Goal: Task Accomplishment & Management: Manage account settings

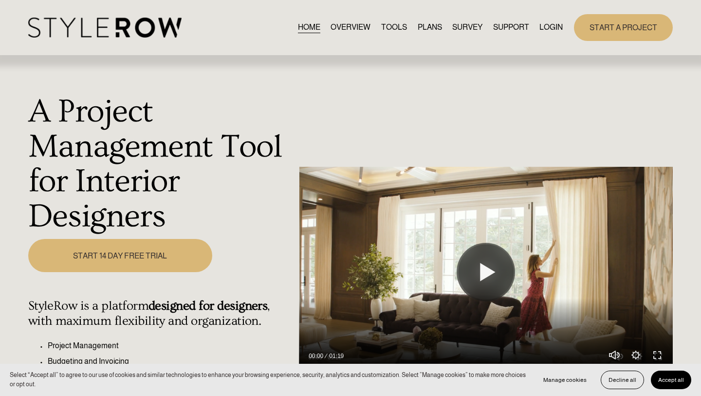
click at [549, 26] on link "LOGIN" at bounding box center [551, 27] width 23 height 13
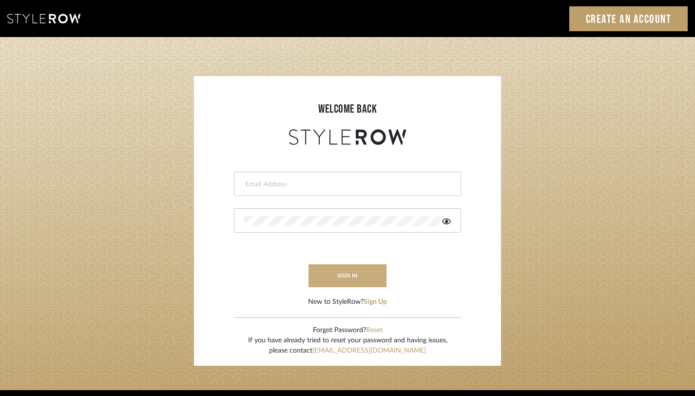
type input "janelli@tfoxproductions.com"
click at [339, 273] on button "sign in" at bounding box center [347, 275] width 78 height 23
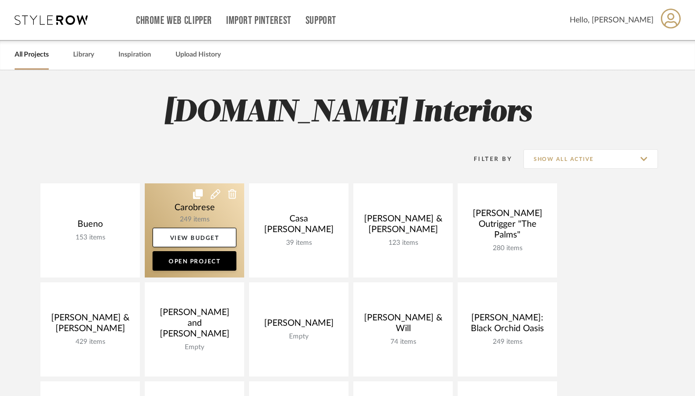
scroll to position [28, 0]
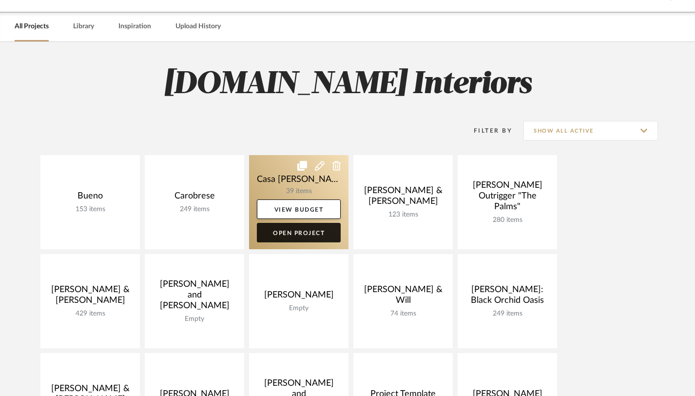
click at [277, 231] on link "Open Project" at bounding box center [299, 232] width 84 height 19
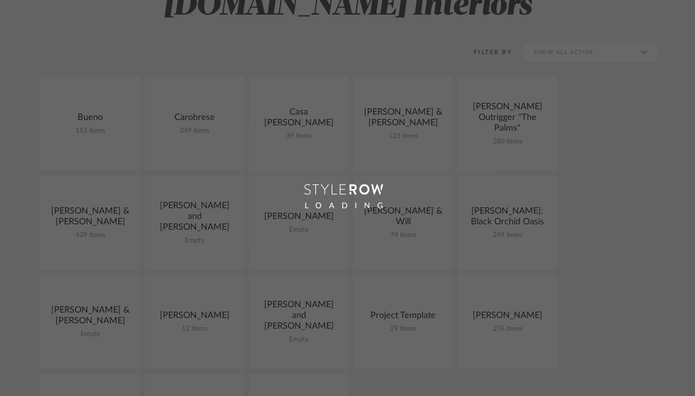
scroll to position [109, 0]
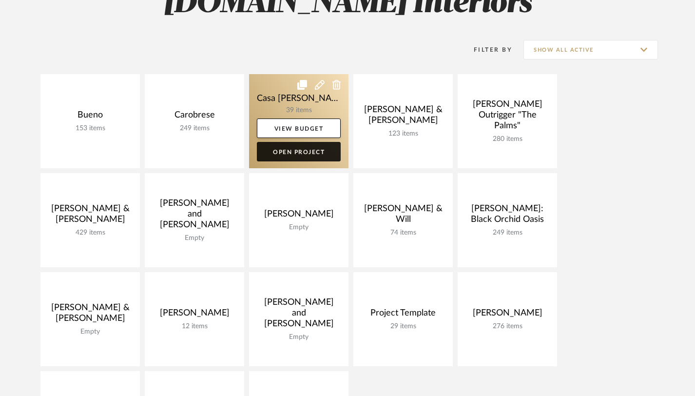
click at [297, 155] on link "Open Project" at bounding box center [299, 151] width 84 height 19
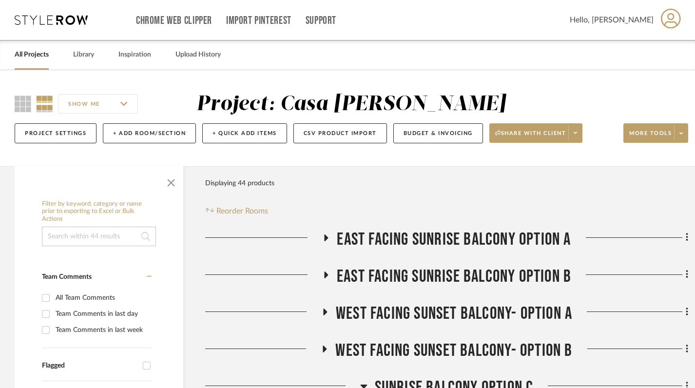
click at [322, 236] on icon at bounding box center [326, 237] width 12 height 7
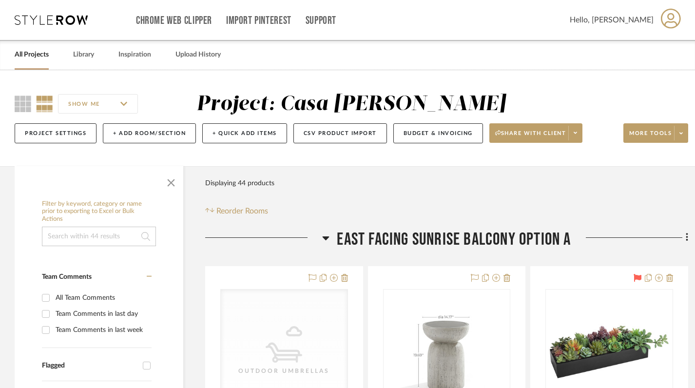
click at [323, 236] on icon at bounding box center [325, 238] width 7 height 4
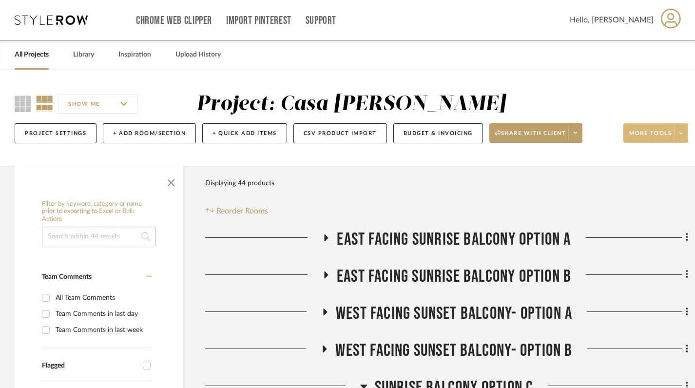
click at [684, 128] on span at bounding box center [681, 133] width 14 height 15
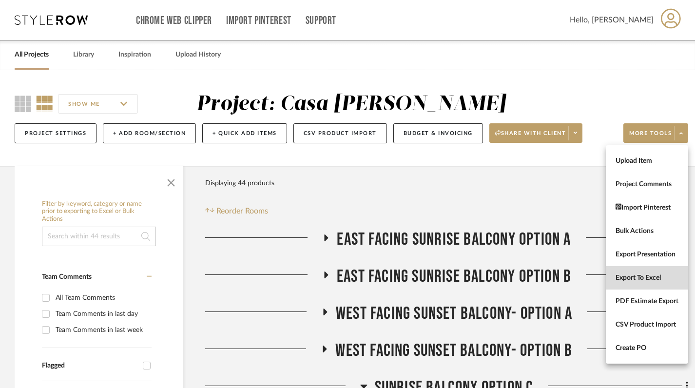
click at [634, 278] on span "Export To Excel" at bounding box center [646, 278] width 63 height 8
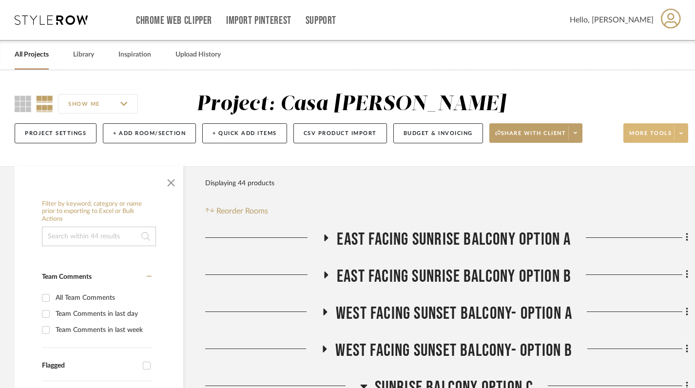
click at [657, 132] on span "More tools" at bounding box center [650, 137] width 42 height 15
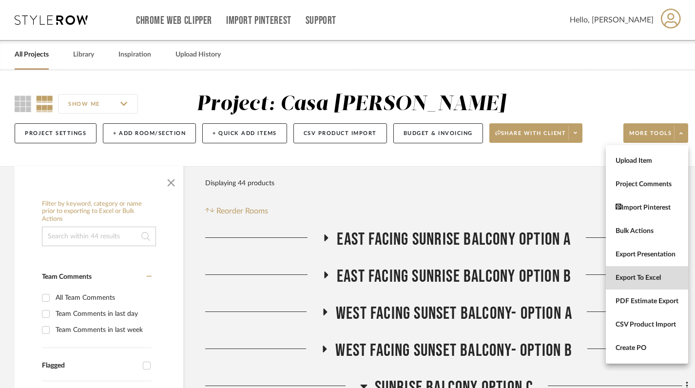
click at [636, 274] on span "Export To Excel" at bounding box center [646, 278] width 63 height 8
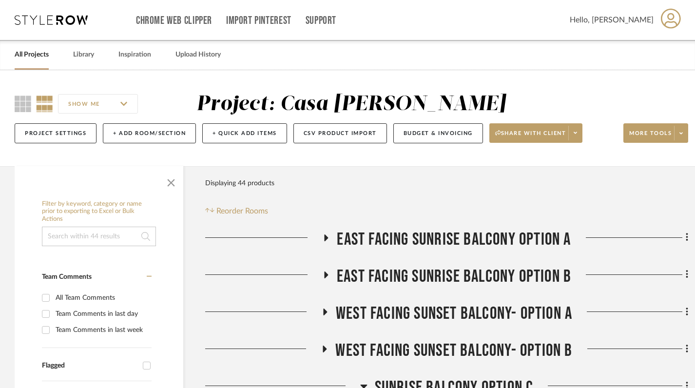
click at [527, 29] on div "Chrome Web Clipper Import Pinterest Support" at bounding box center [353, 20] width 434 height 40
click at [322, 236] on icon at bounding box center [326, 237] width 12 height 7
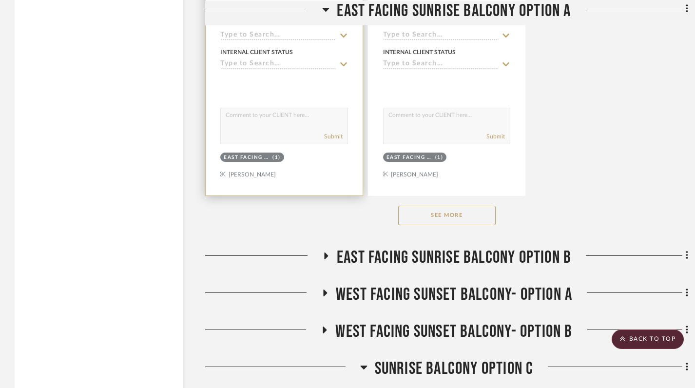
scroll to position [1370, 0]
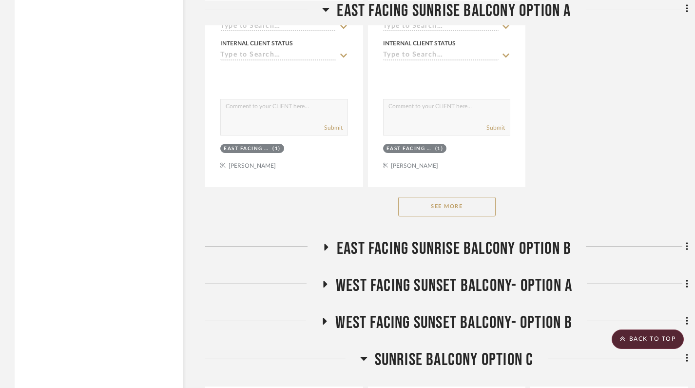
click at [320, 245] on icon at bounding box center [326, 246] width 12 height 7
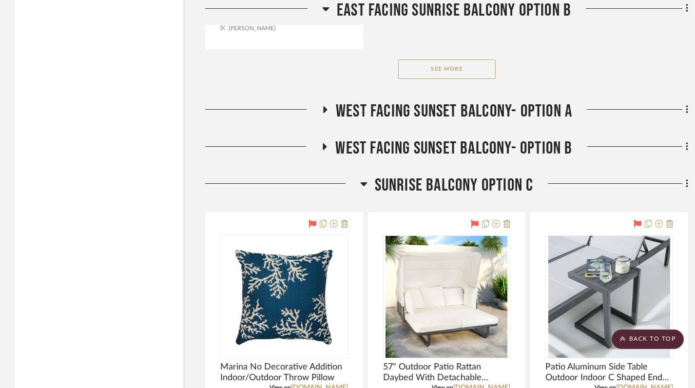
scroll to position [2884, 0]
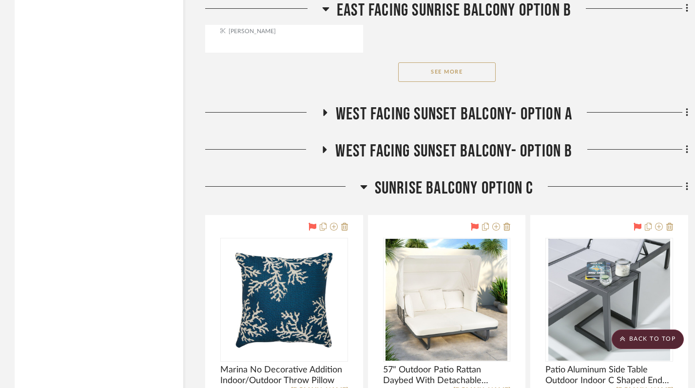
click at [322, 115] on fa-icon at bounding box center [324, 116] width 7 height 14
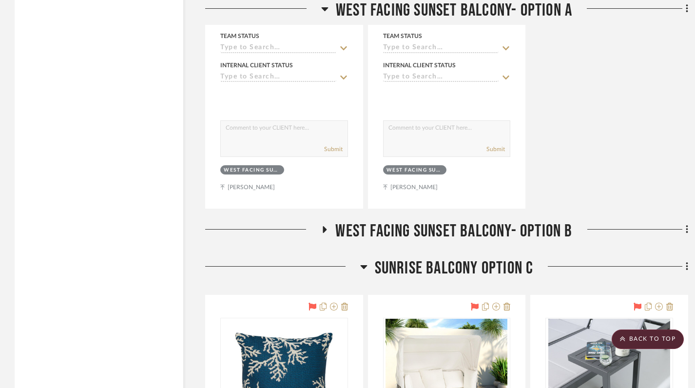
scroll to position [3679, 0]
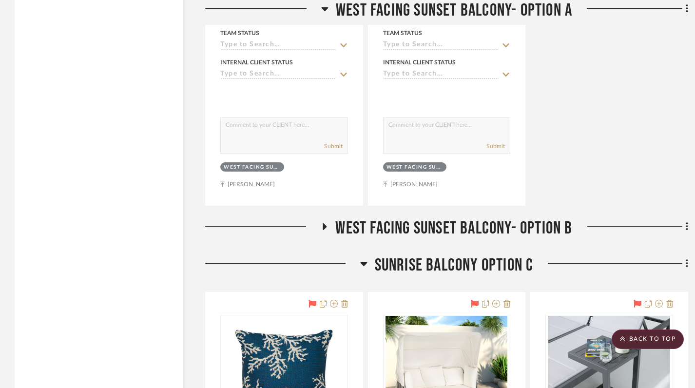
click at [324, 226] on icon at bounding box center [325, 226] width 12 height 7
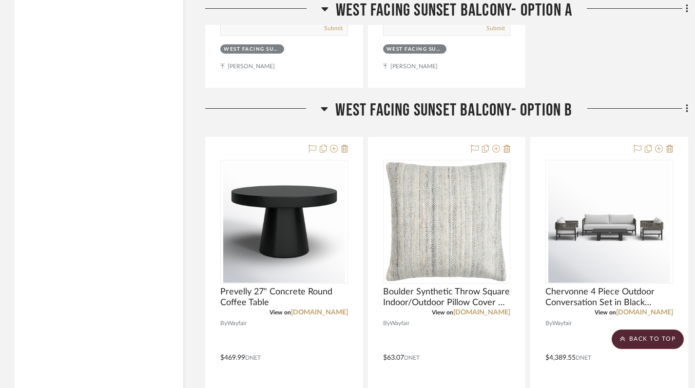
scroll to position [3801, 0]
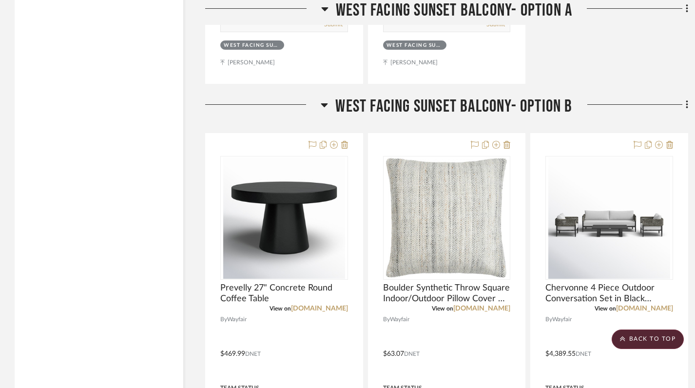
click at [322, 103] on icon at bounding box center [324, 105] width 7 height 4
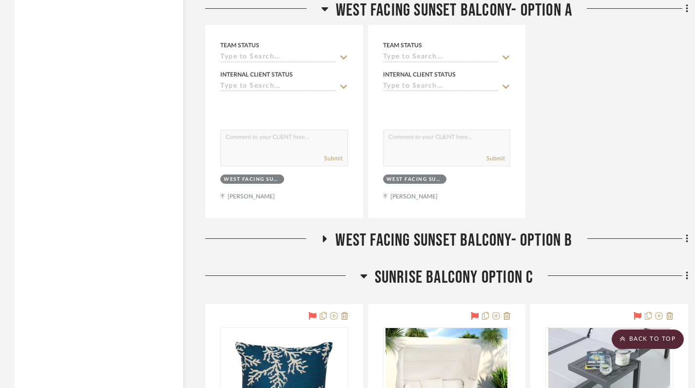
scroll to position [3660, 0]
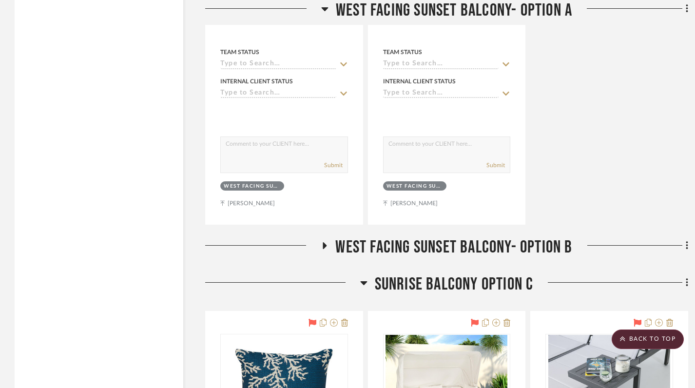
click at [324, 5] on icon at bounding box center [324, 9] width 7 height 12
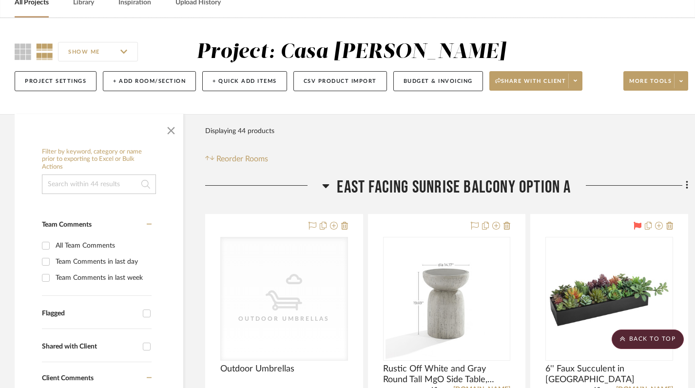
scroll to position [0, 0]
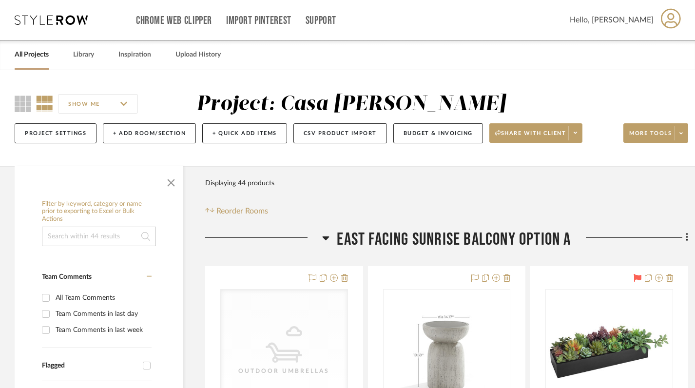
click at [325, 237] on icon at bounding box center [325, 238] width 7 height 4
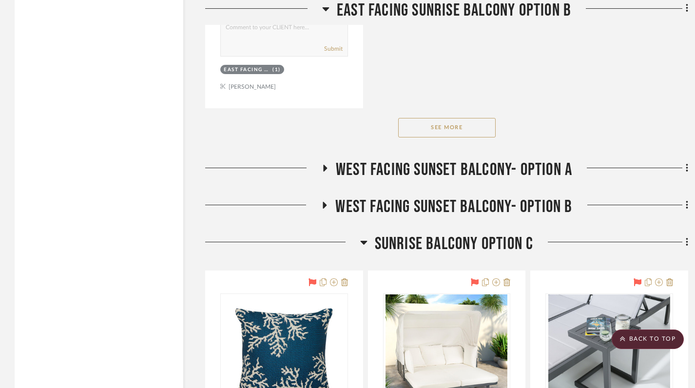
scroll to position [1487, 0]
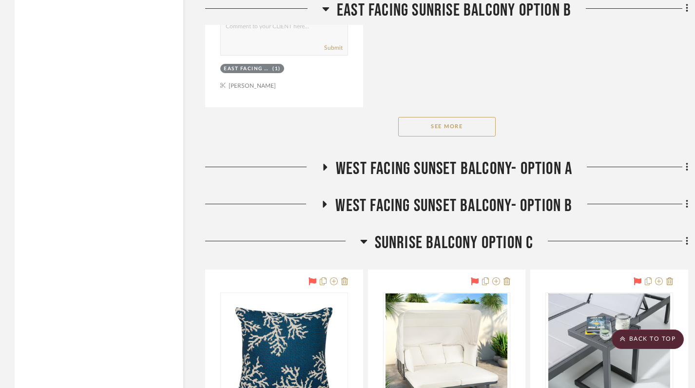
click at [322, 160] on h3 "West Facing Sunset Balcony- Option A" at bounding box center [446, 168] width 251 height 21
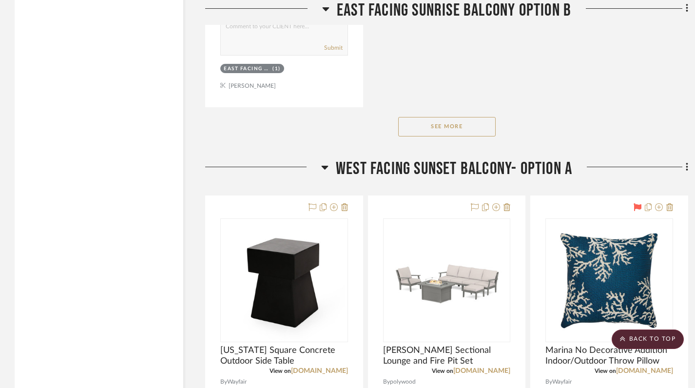
click at [323, 161] on icon at bounding box center [324, 167] width 7 height 12
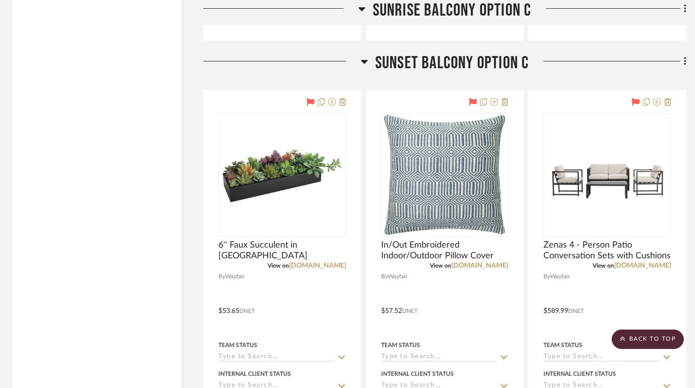
scroll to position [2146, 2]
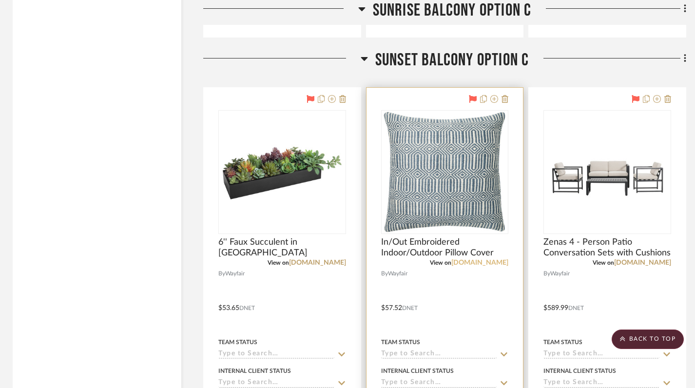
click at [481, 263] on link "[DOMAIN_NAME]" at bounding box center [479, 262] width 57 height 7
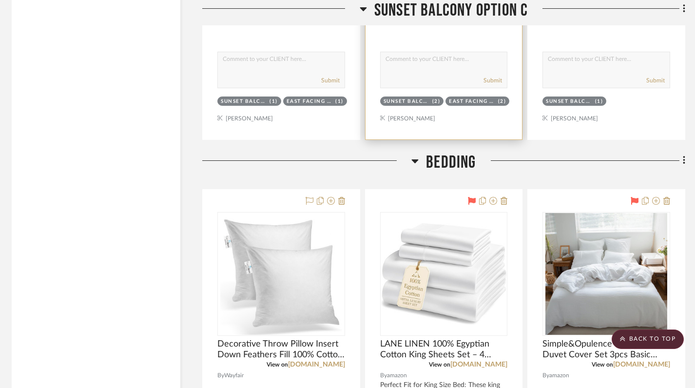
scroll to position [2541, 3]
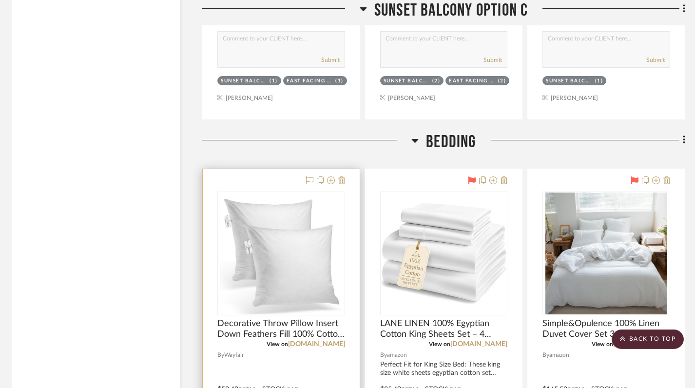
click at [309, 271] on img "0" at bounding box center [281, 253] width 122 height 122
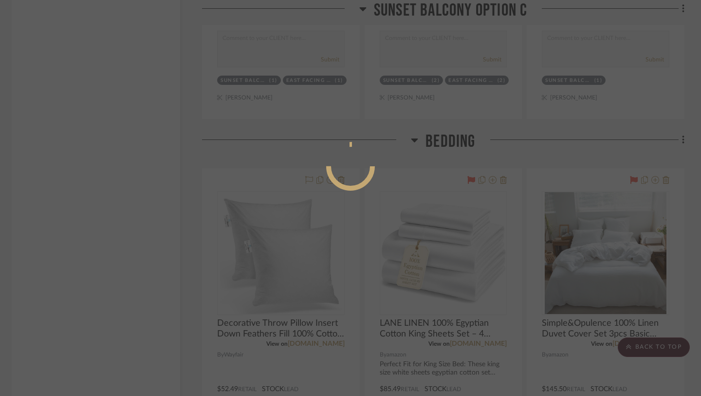
scroll to position [0, 0]
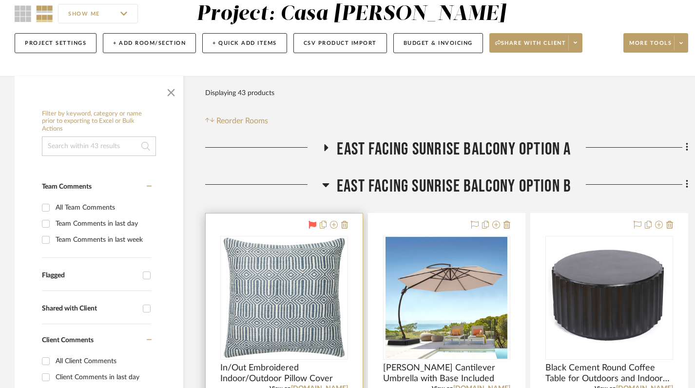
scroll to position [144, 0]
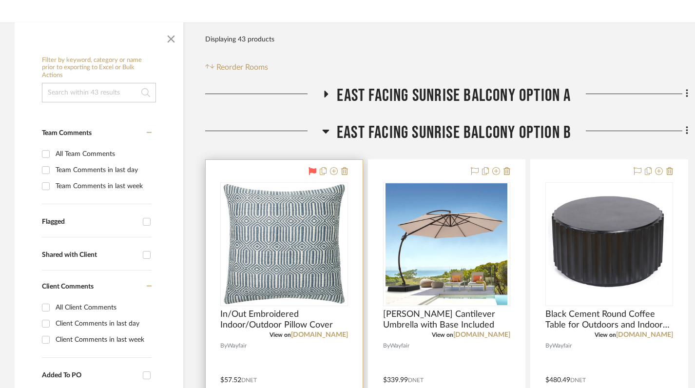
click at [0, 0] on img at bounding box center [0, 0] width 0 height 0
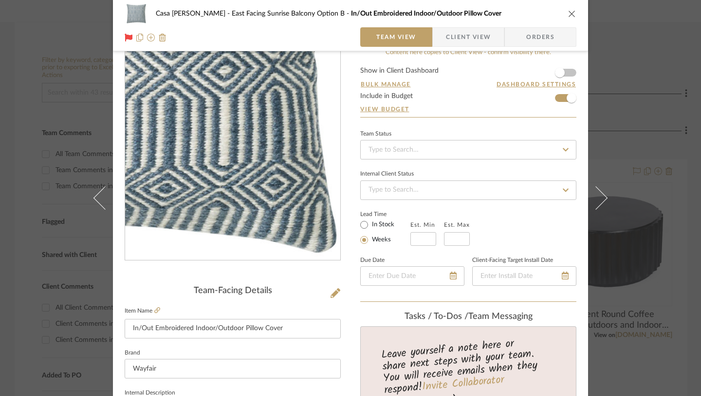
scroll to position [0, 0]
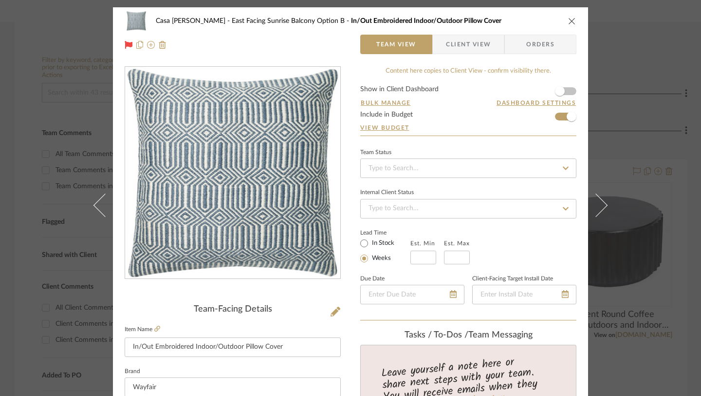
click at [571, 22] on icon "close" at bounding box center [572, 21] width 8 height 8
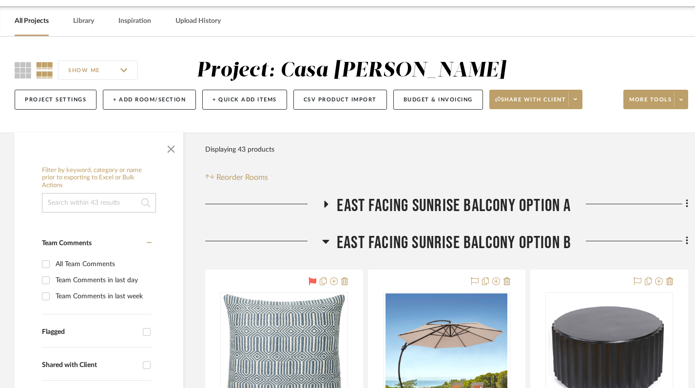
scroll to position [27, 0]
